Goal: Task Accomplishment & Management: Manage account settings

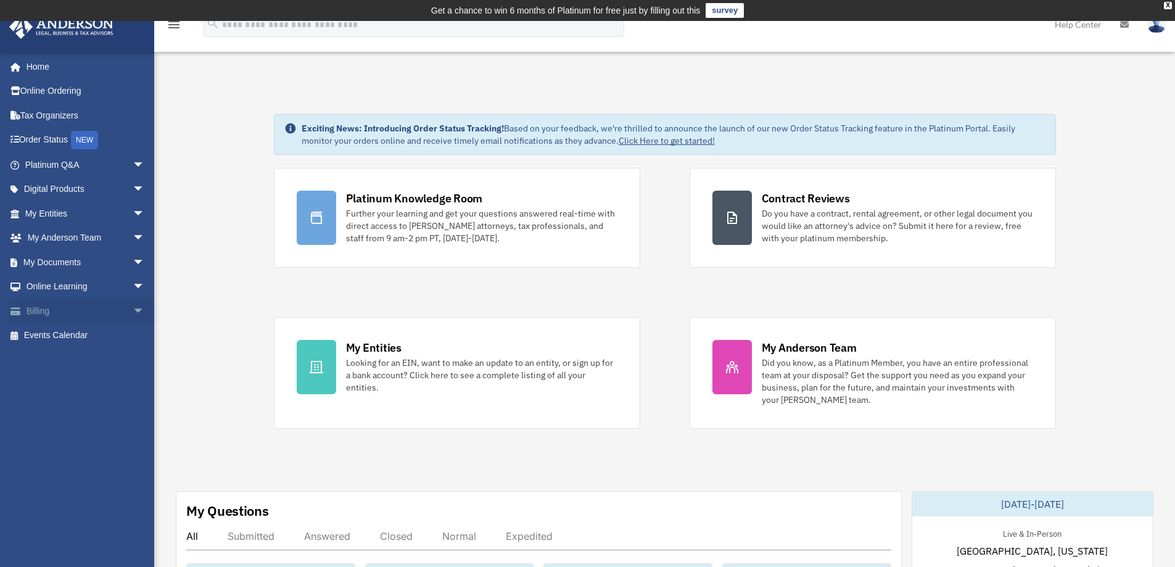
click at [48, 306] on link "Billing arrow_drop_down" at bounding box center [86, 311] width 155 height 25
click at [117, 312] on link "Billing arrow_drop_down" at bounding box center [86, 311] width 155 height 25
click at [133, 312] on span "arrow_drop_down" at bounding box center [145, 311] width 25 height 25
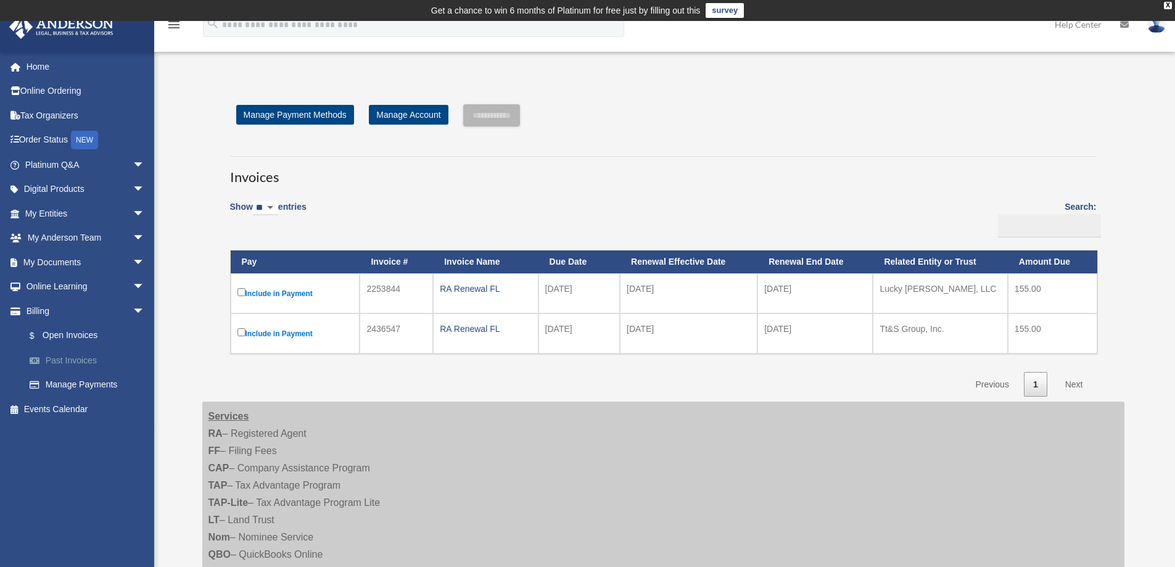
click at [80, 361] on link "Past Invoices" at bounding box center [90, 360] width 146 height 25
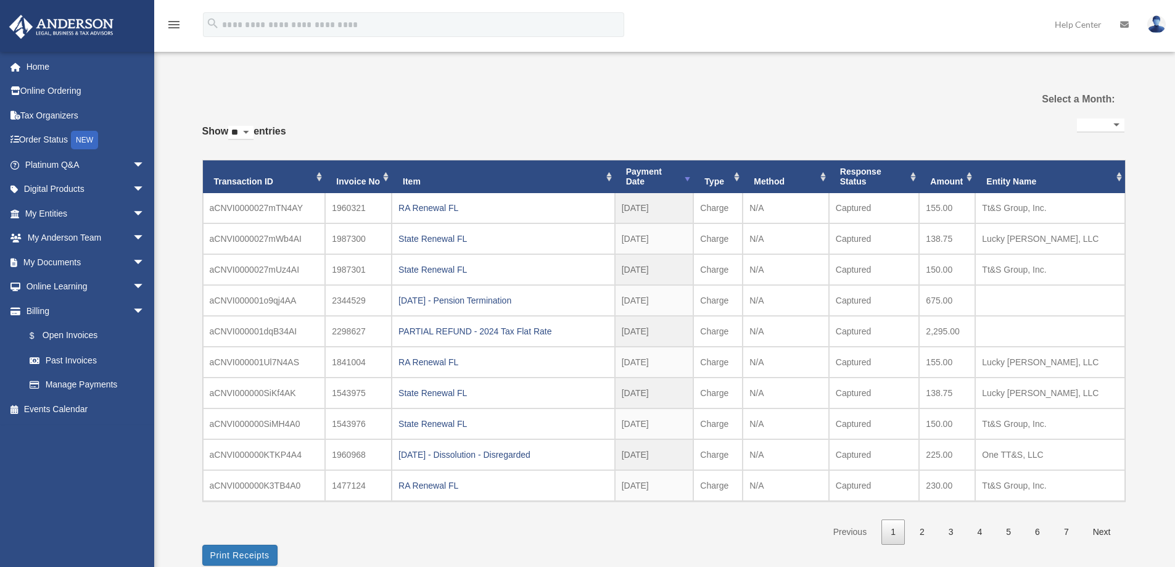
select select
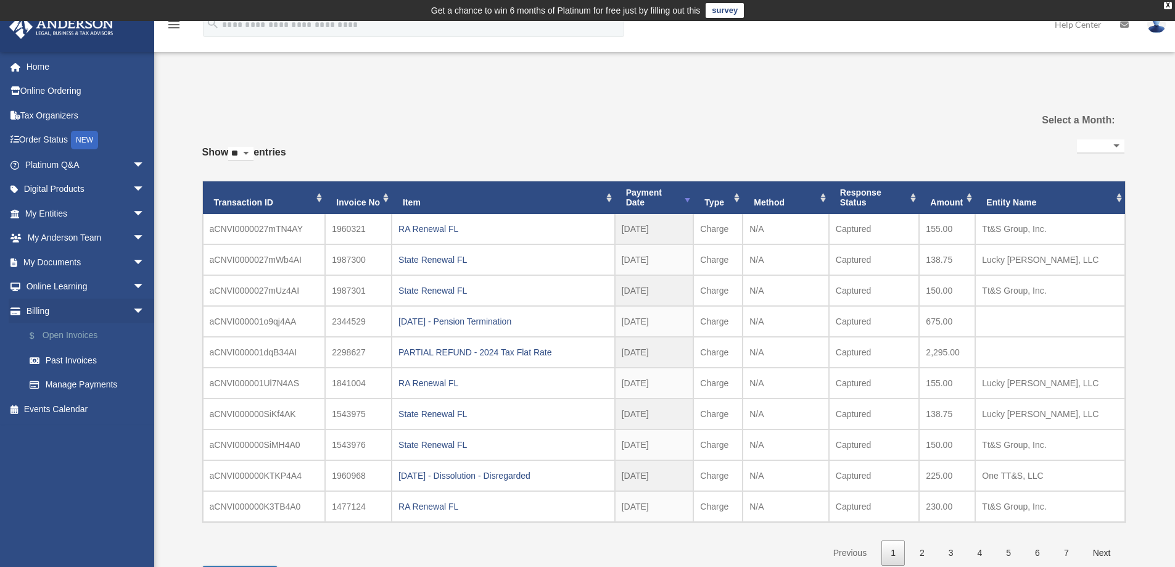
click at [69, 334] on link "$ Open Invoices" at bounding box center [90, 335] width 146 height 25
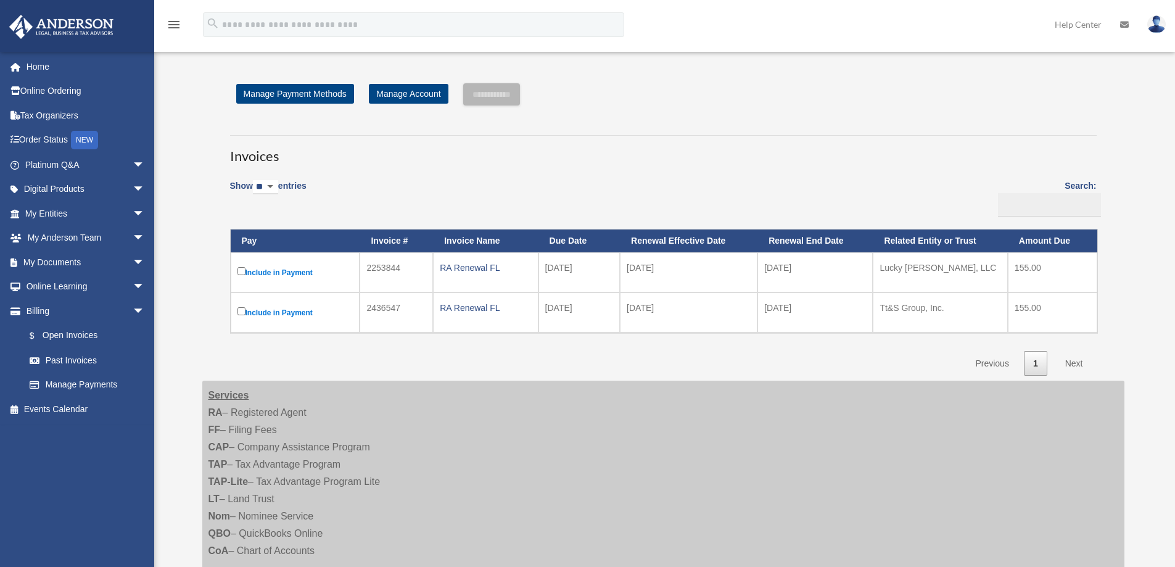
click at [60, 334] on link "$ Open Invoices" at bounding box center [84, 335] width 134 height 25
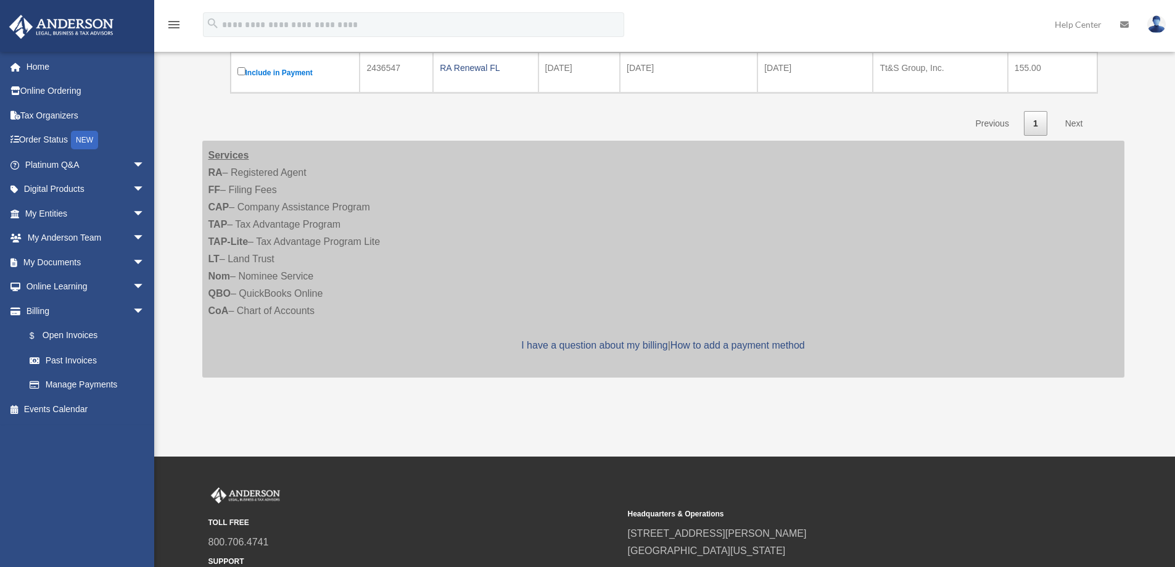
scroll to position [76, 0]
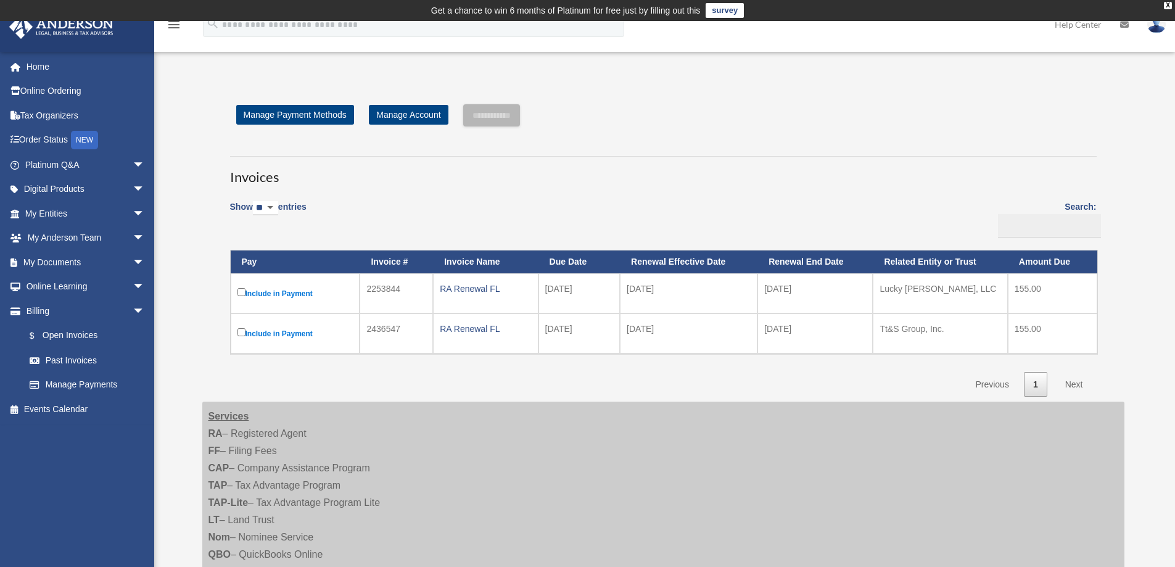
click at [1151, 26] on img at bounding box center [1156, 24] width 19 height 18
click at [935, 110] on link "Logout" at bounding box center [971, 107] width 123 height 25
